Goal: Task Accomplishment & Management: Use online tool/utility

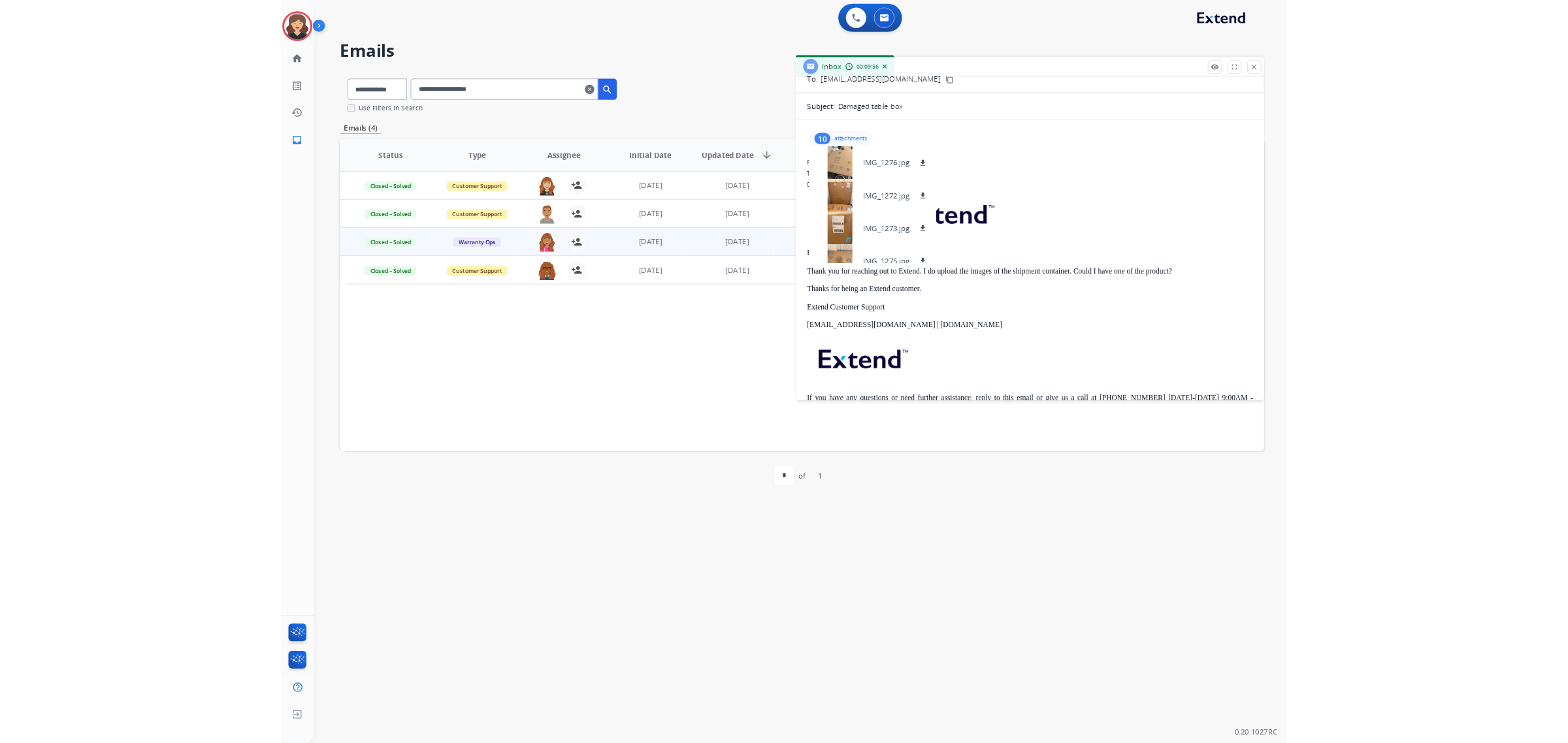
scroll to position [294, 0]
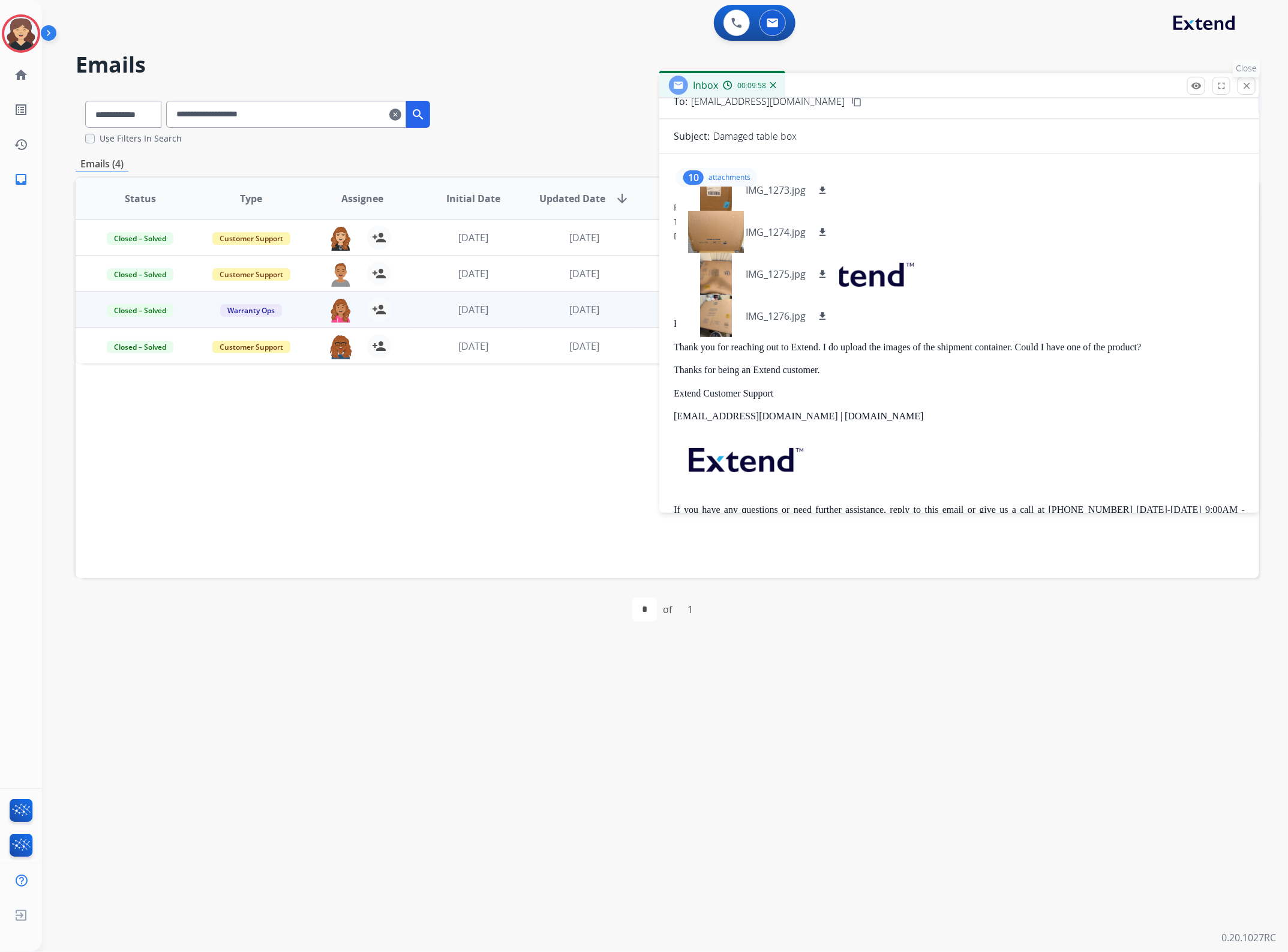
click at [1245, 85] on mat-icon "close" at bounding box center [1247, 85] width 11 height 11
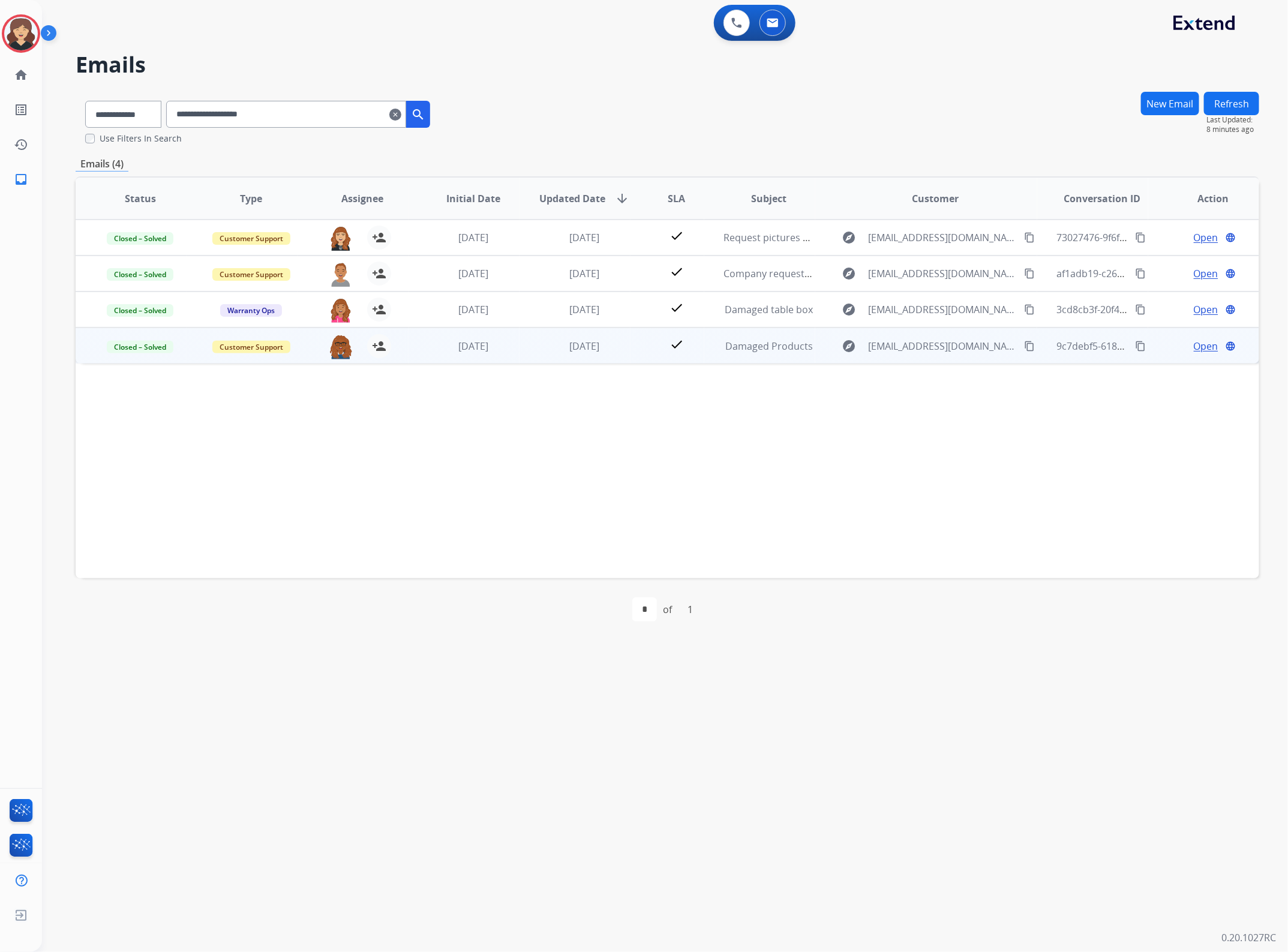
click at [1135, 343] on mat-icon "content_copy" at bounding box center [1140, 346] width 11 height 11
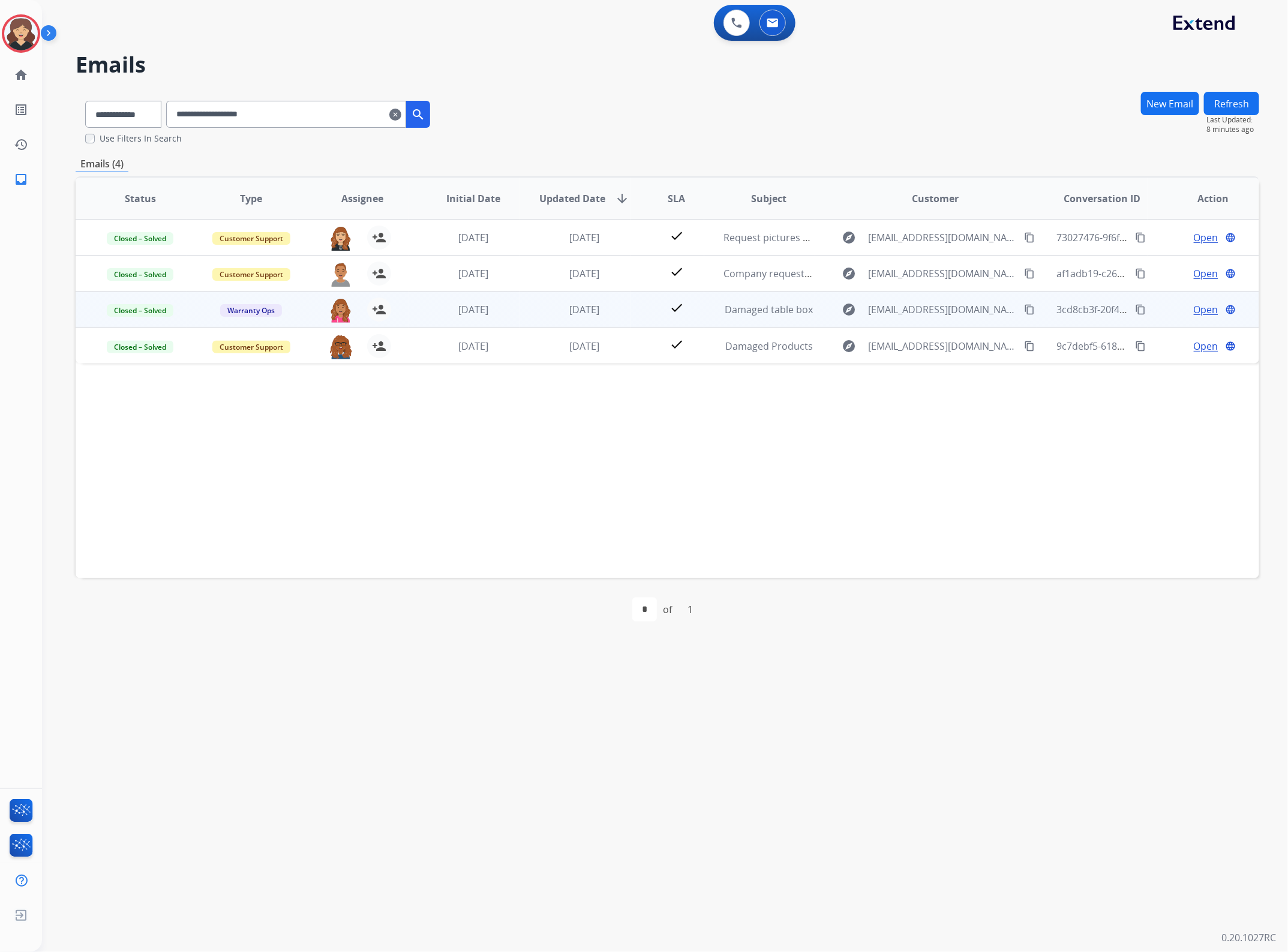
click at [1135, 305] on mat-icon "content_copy" at bounding box center [1140, 309] width 11 height 11
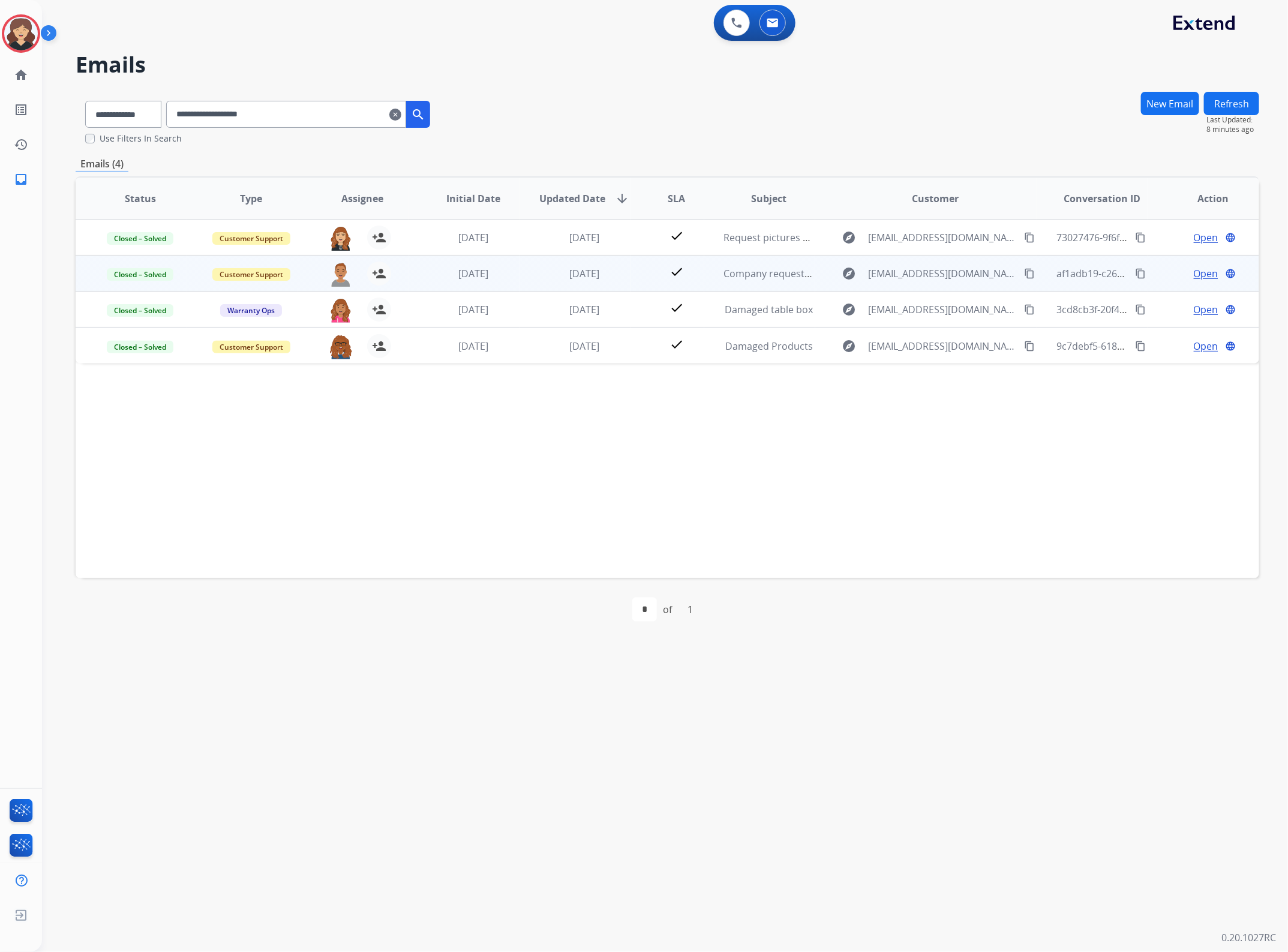
click at [1135, 271] on mat-icon "content_copy" at bounding box center [1140, 274] width 11 height 11
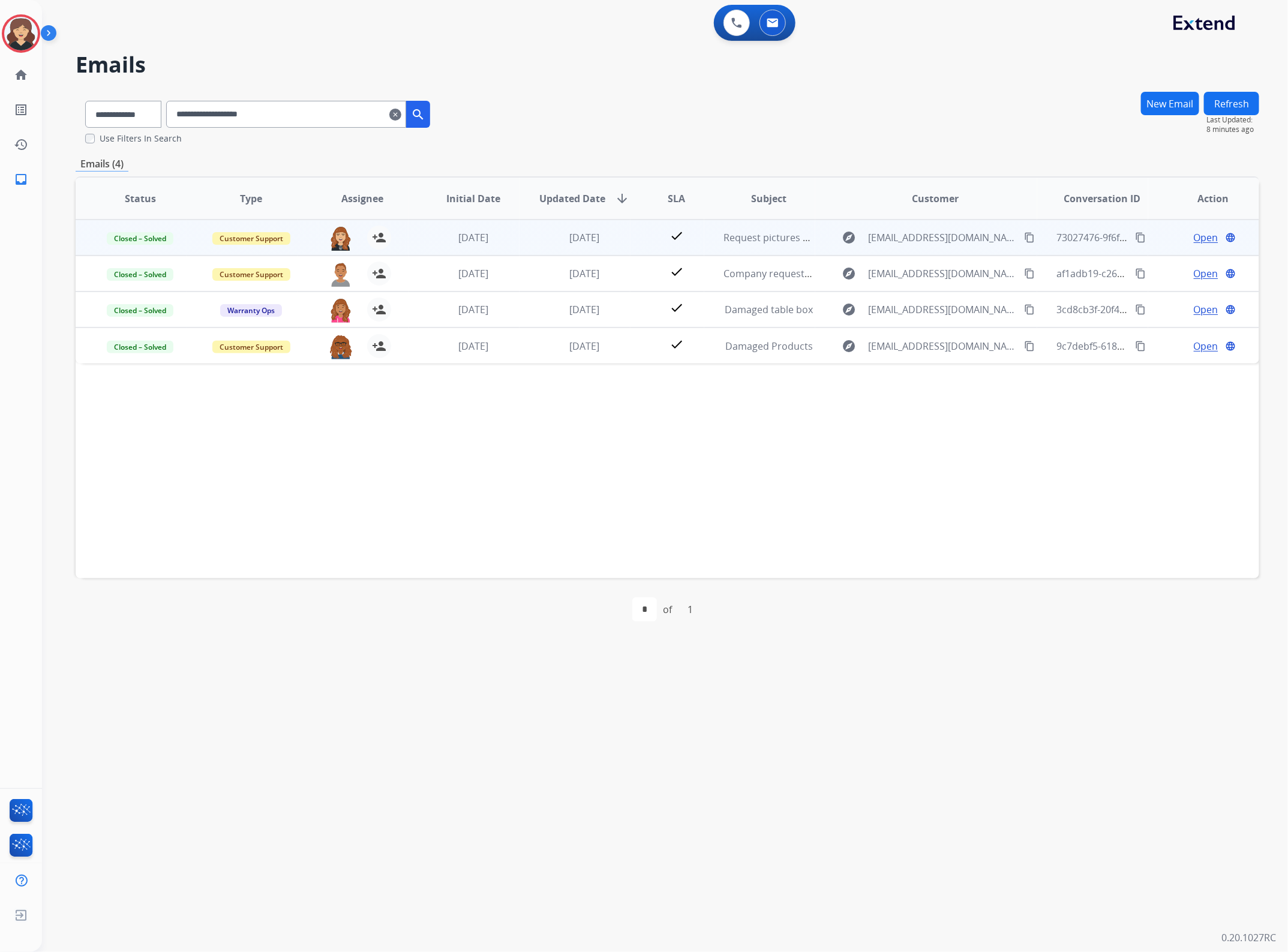
click at [1135, 235] on mat-icon "content_copy" at bounding box center [1140, 238] width 11 height 11
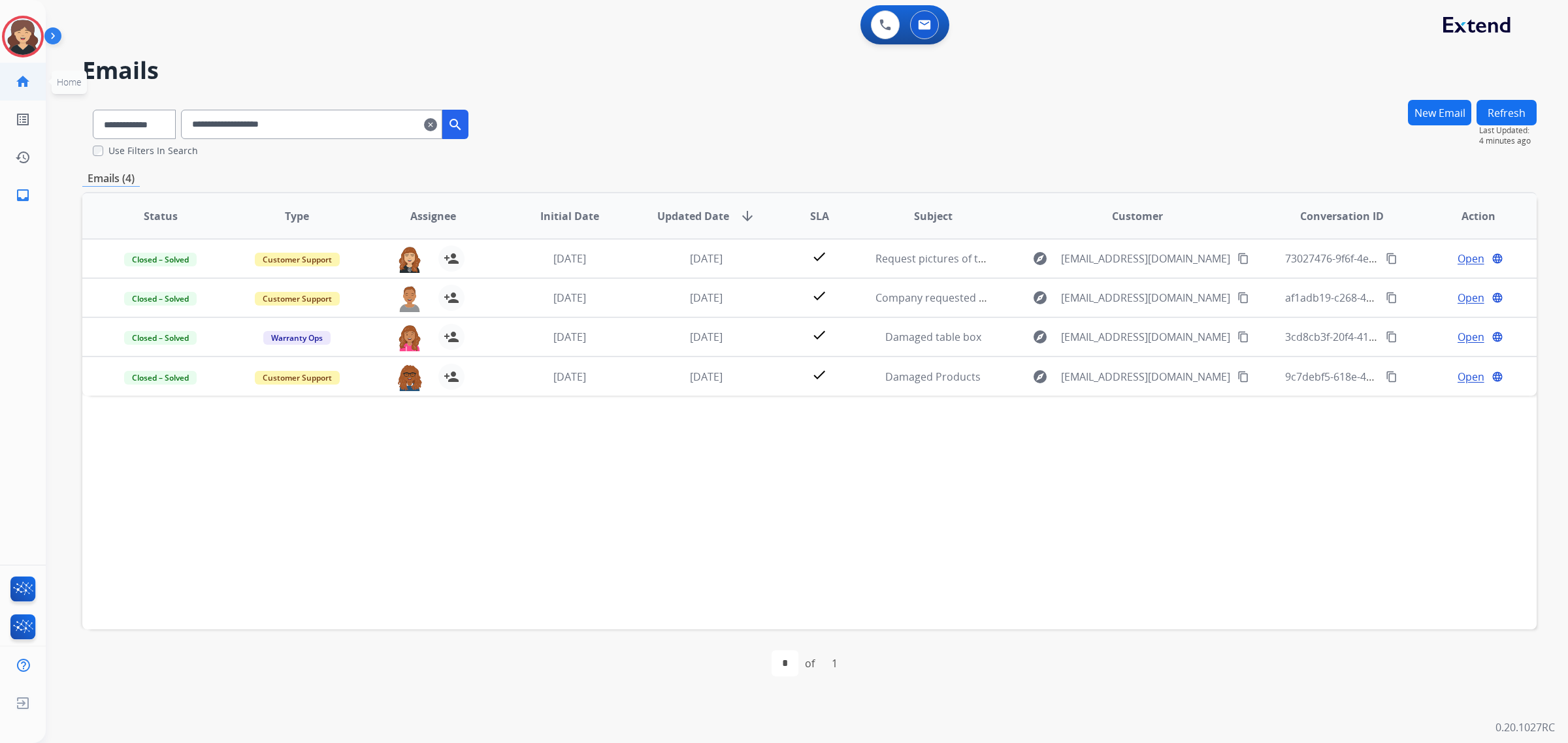
click at [18, 87] on mat-icon "home" at bounding box center [23, 81] width 16 height 16
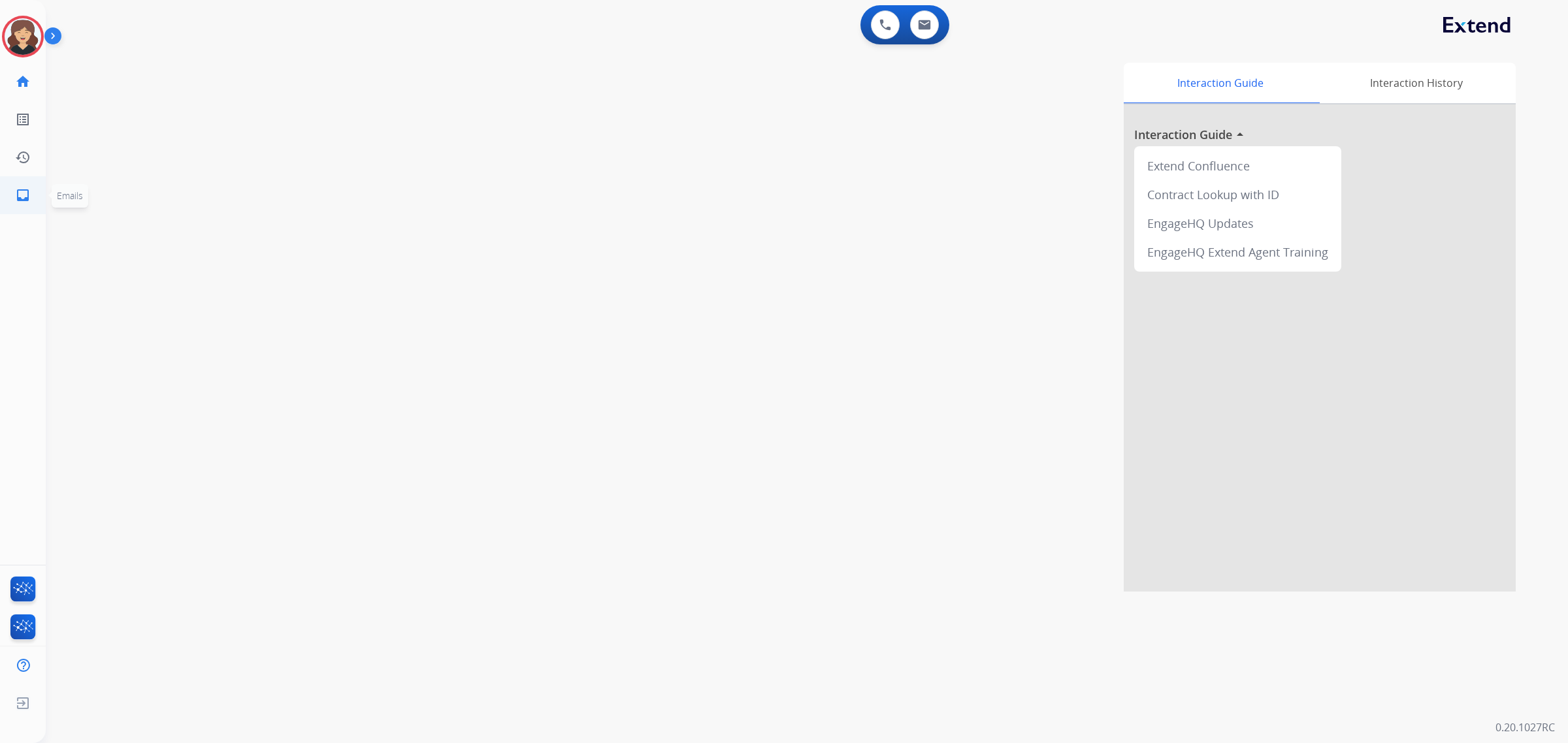
click at [18, 194] on mat-icon "inbox" at bounding box center [23, 195] width 16 height 16
select select "**********"
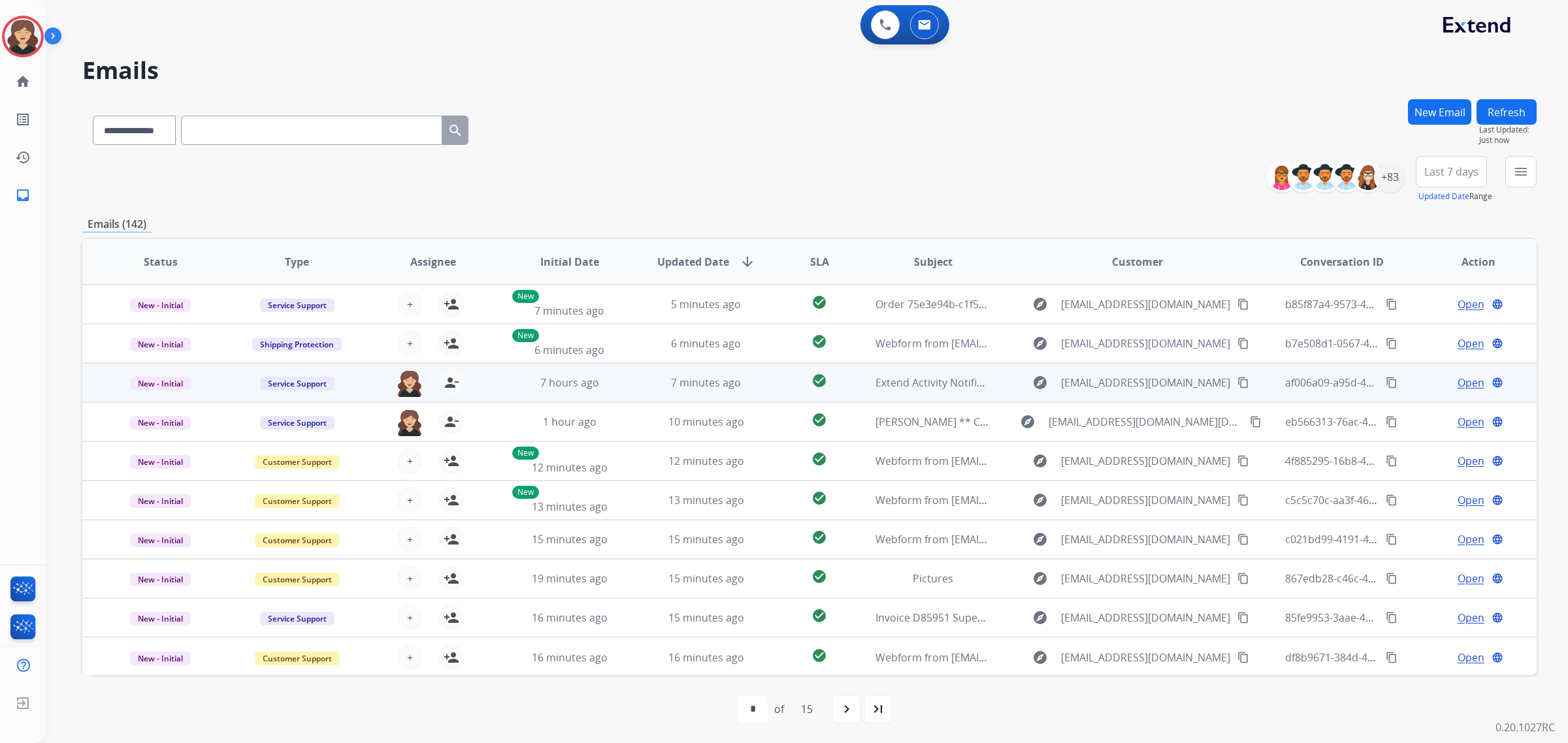
click at [1402, 377] on span "Open" at bounding box center [1471, 383] width 27 height 16
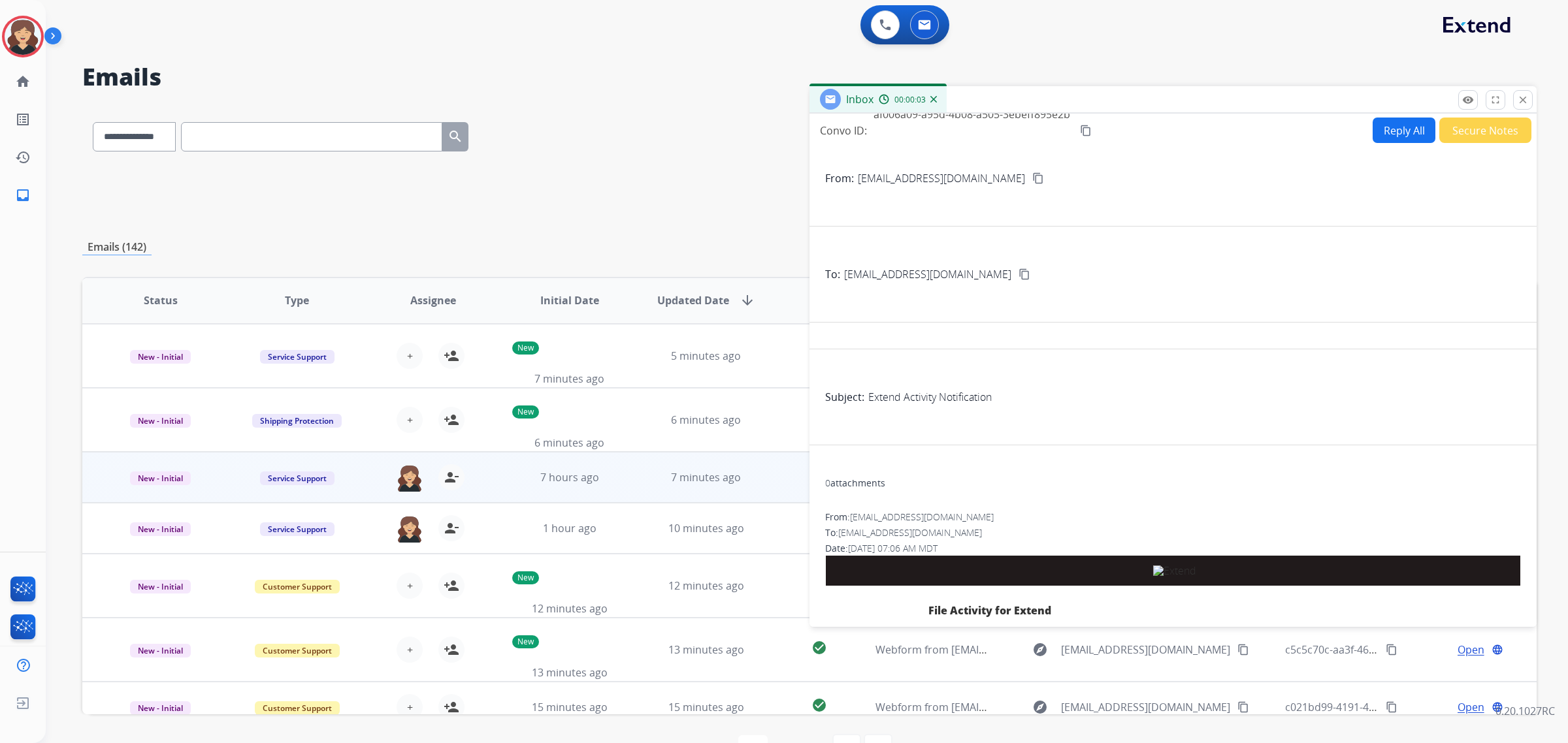
click at [1090, 133] on mat-icon "content_copy" at bounding box center [1086, 130] width 12 height 12
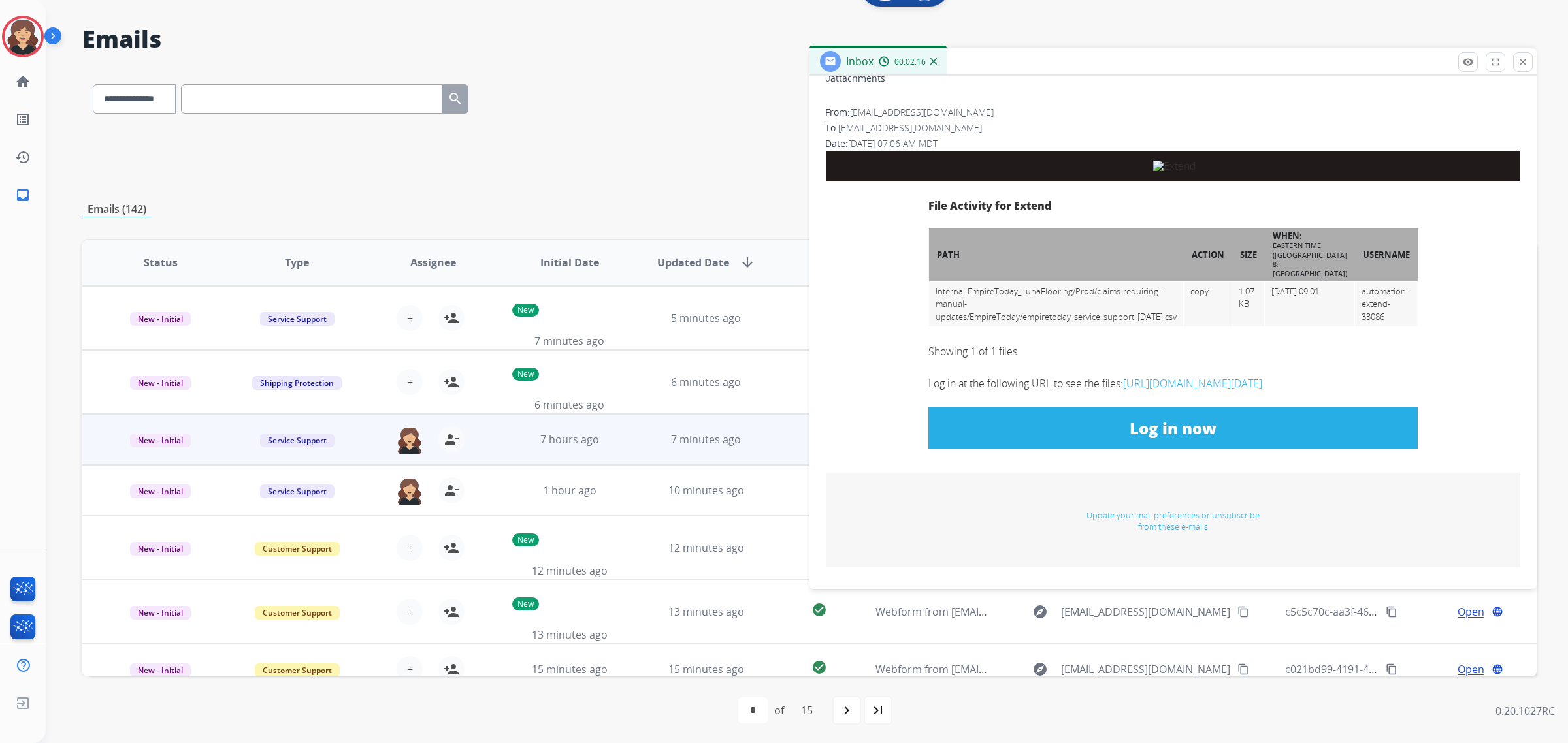
scroll to position [403, 0]
click at [1135, 438] on link "Log in now" at bounding box center [1173, 428] width 489 height 41
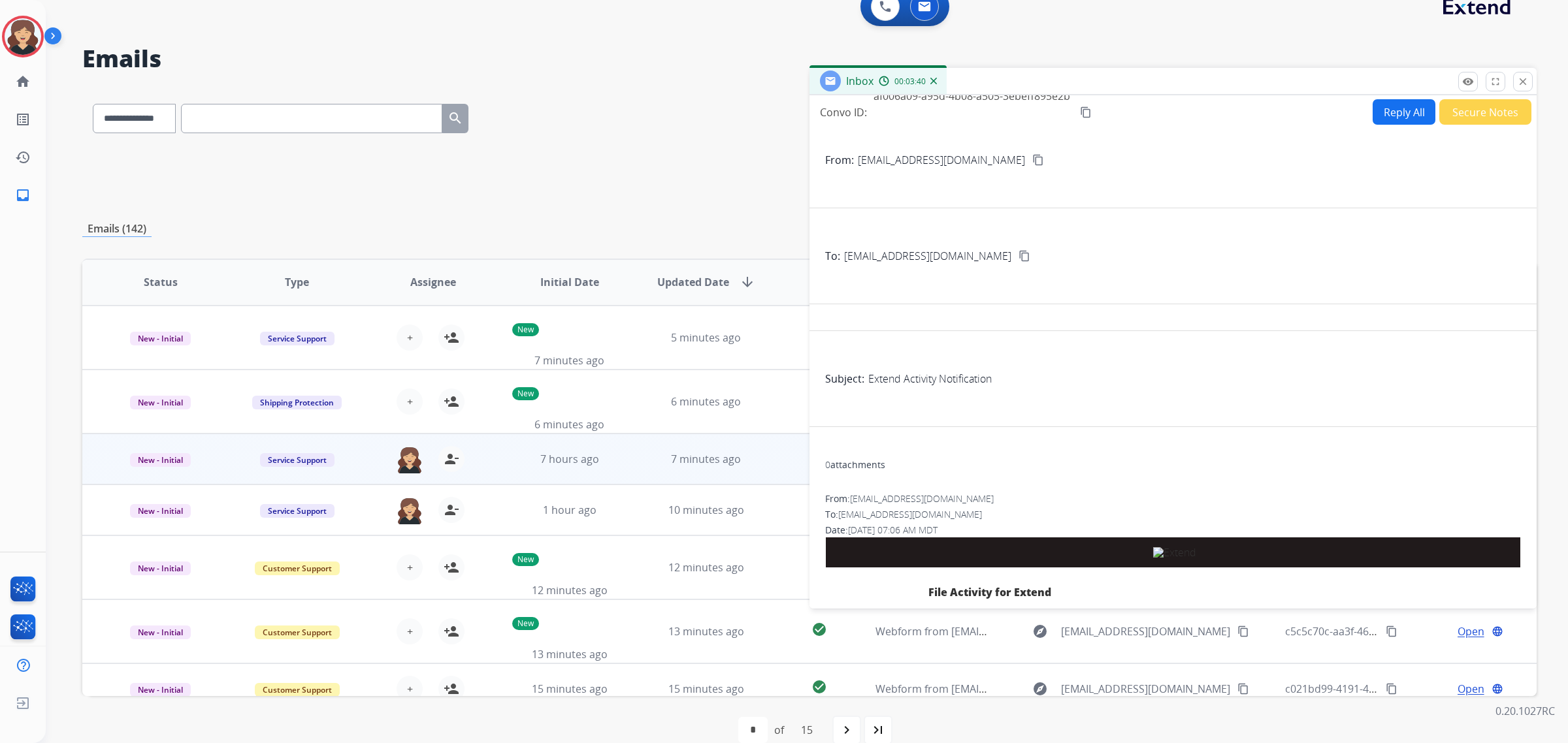
scroll to position [0, 0]
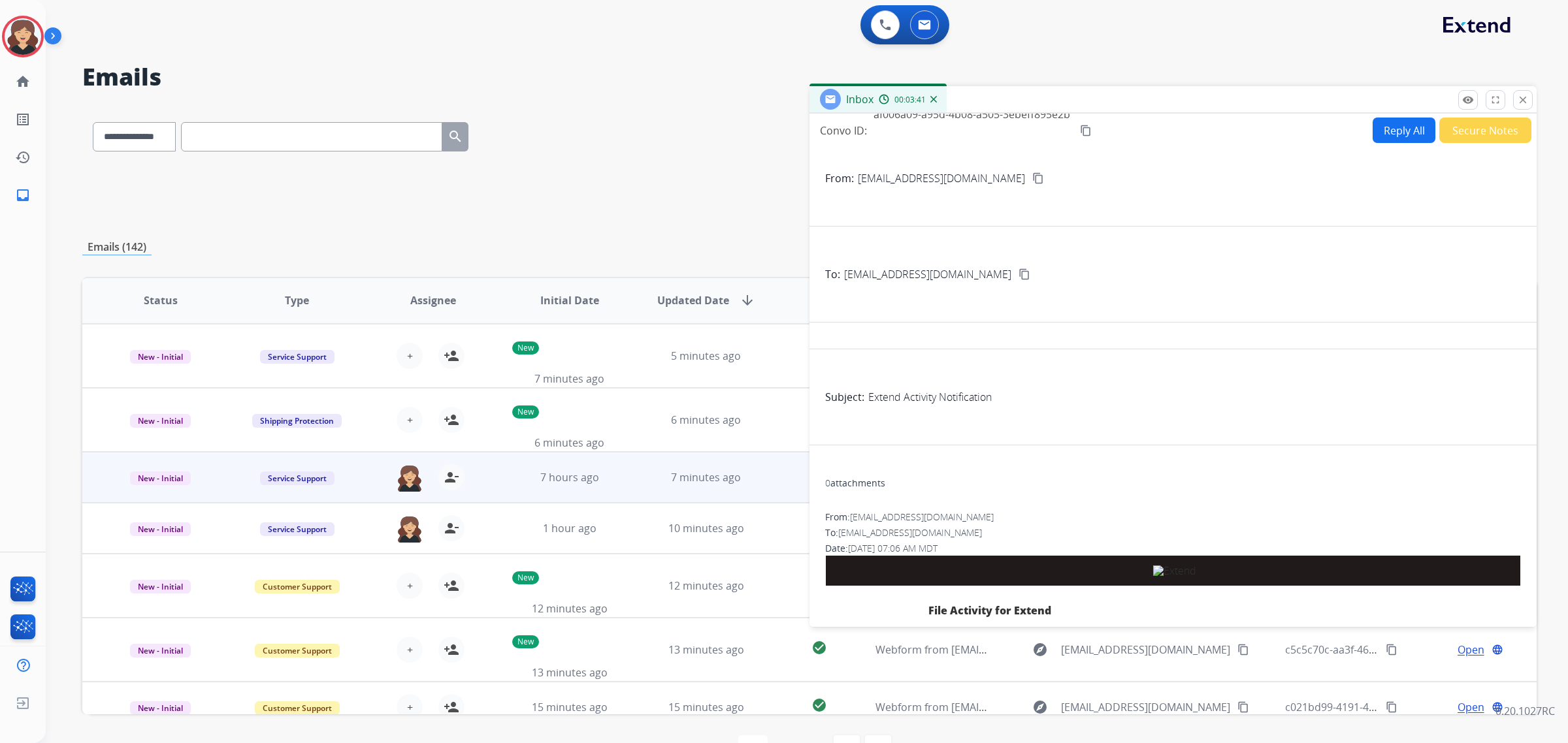
click at [1084, 134] on mat-icon "content_copy" at bounding box center [1086, 130] width 12 height 12
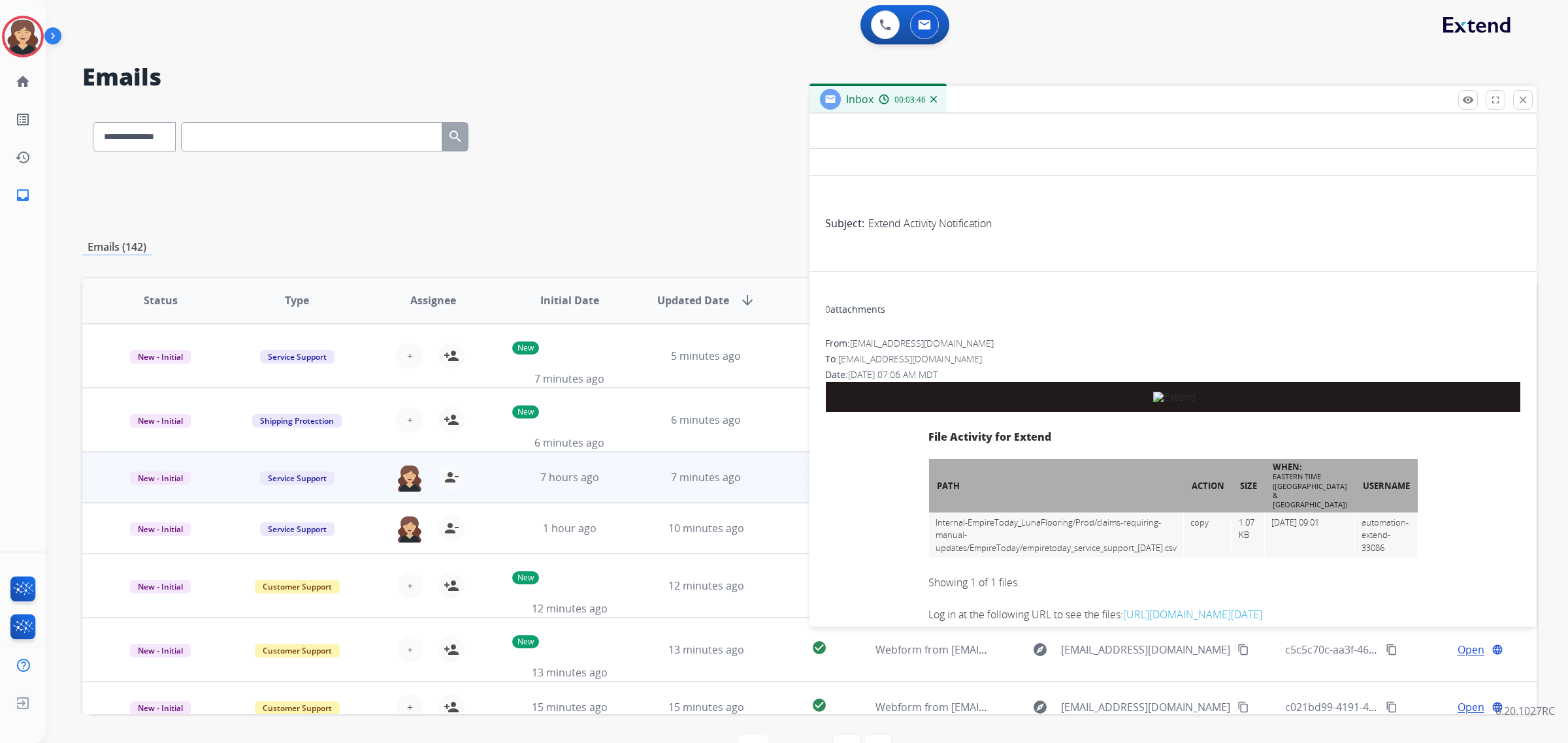
scroll to position [403, 0]
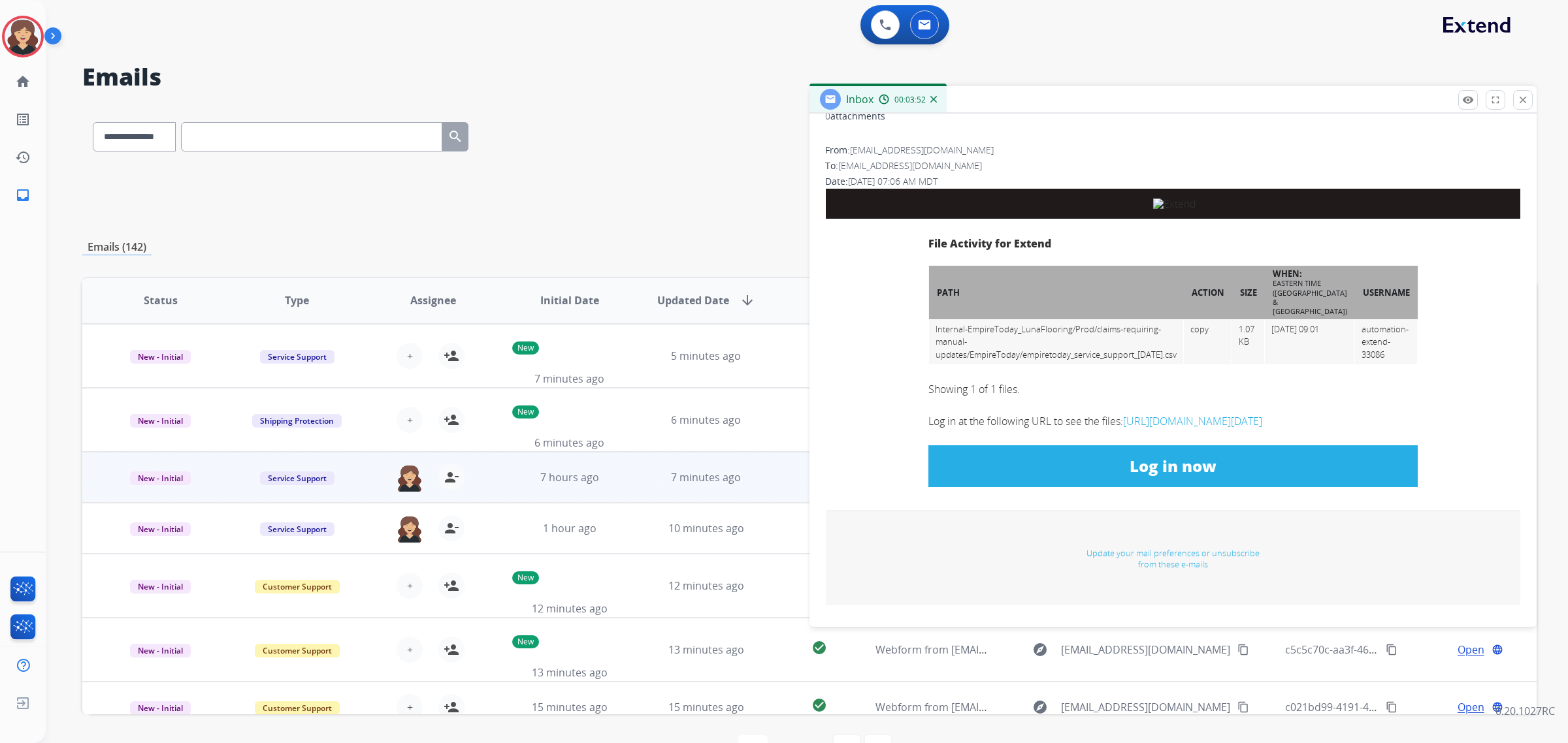
click at [1003, 481] on link "Log in now" at bounding box center [1173, 465] width 489 height 41
